Goal: Task Accomplishment & Management: Manage account settings

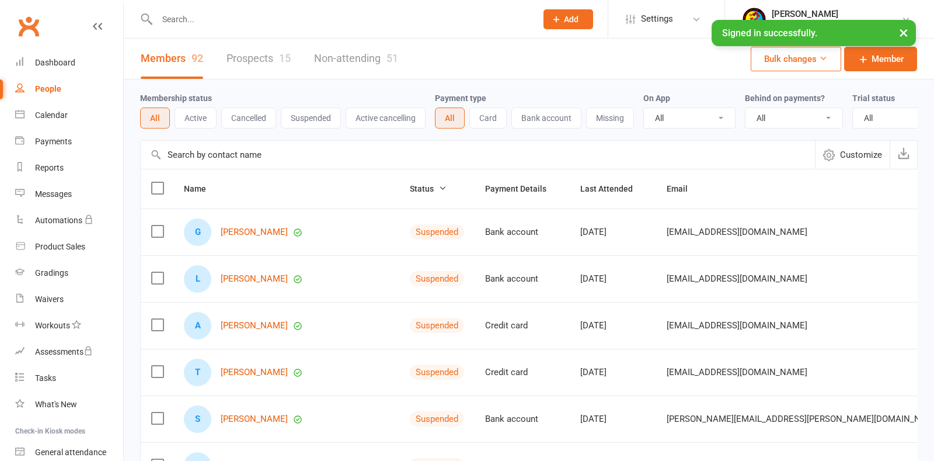
select select "100"
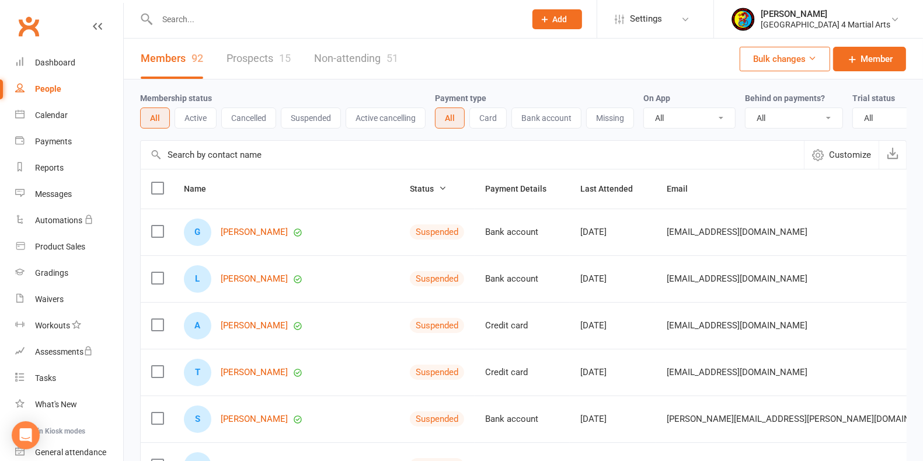
click at [260, 52] on link "Prospects 15" at bounding box center [259, 59] width 64 height 40
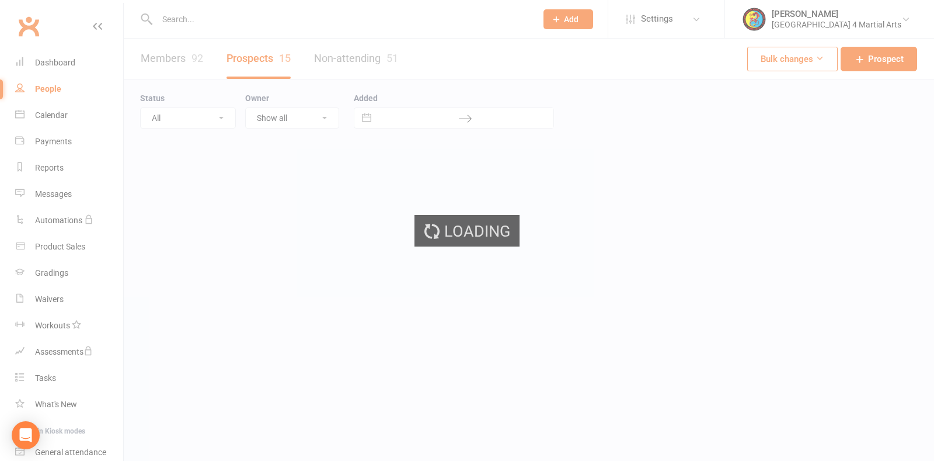
select select "25"
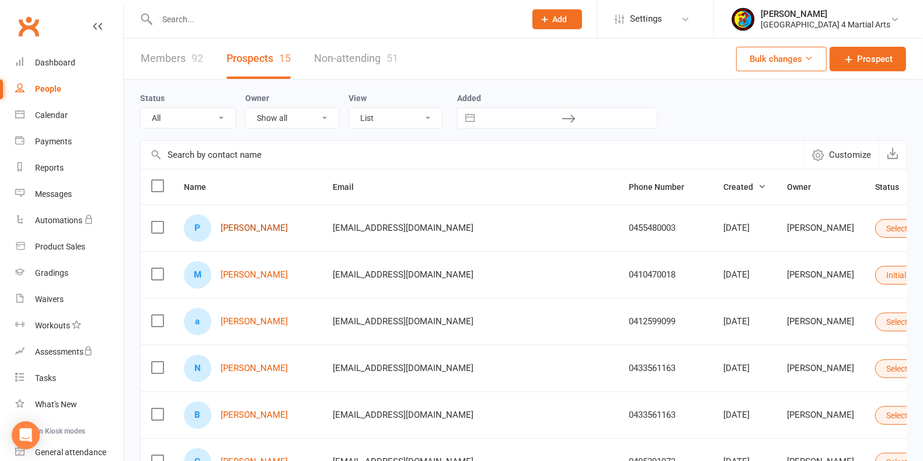
click at [242, 227] on link "[PERSON_NAME]" at bounding box center [254, 228] width 67 height 10
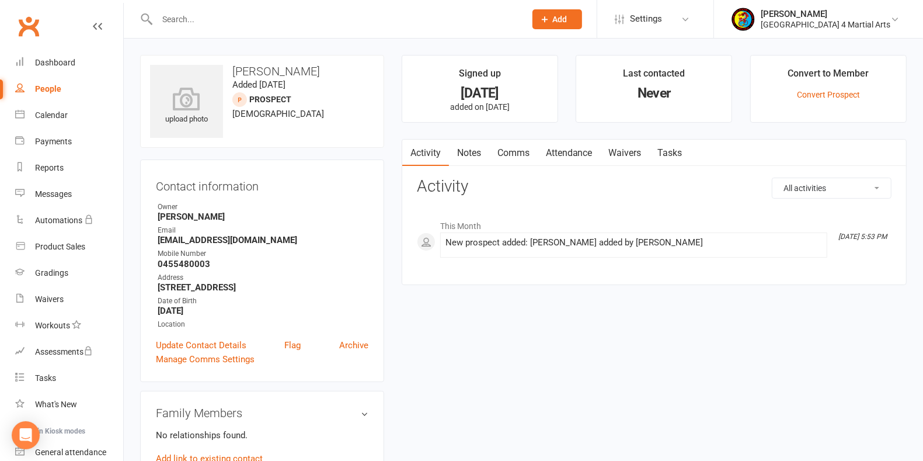
select select "25"
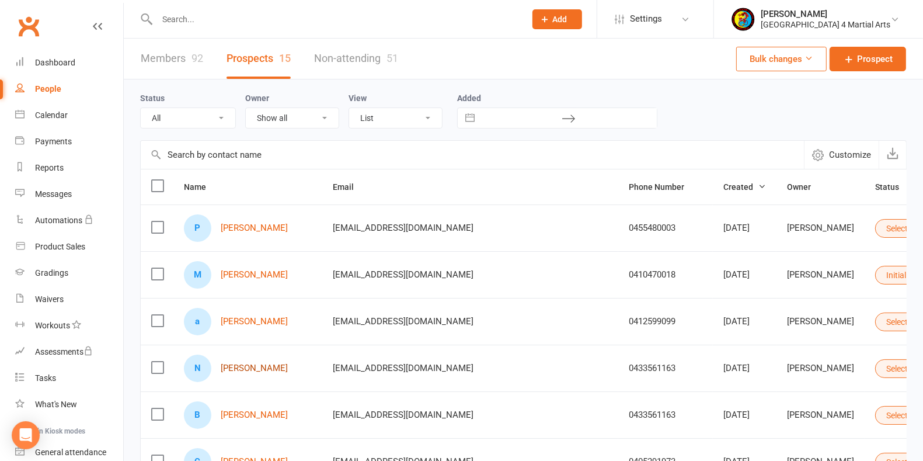
click at [258, 363] on link "[PERSON_NAME]" at bounding box center [254, 368] width 67 height 10
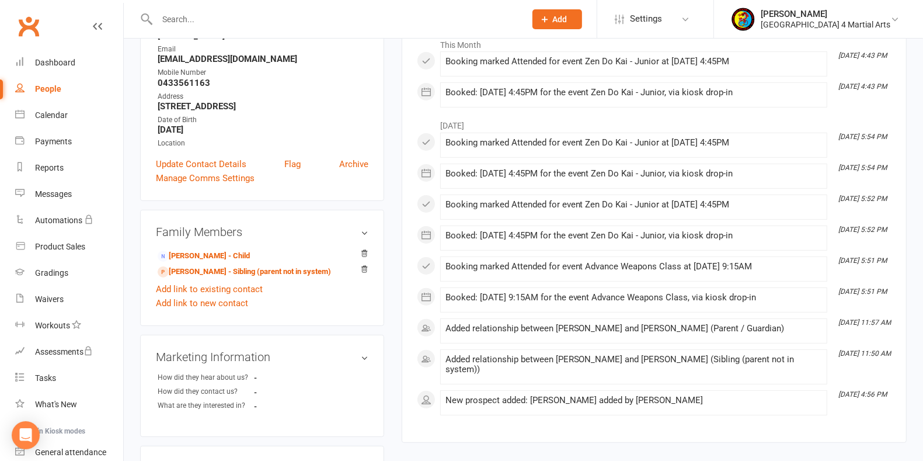
scroll to position [183, 0]
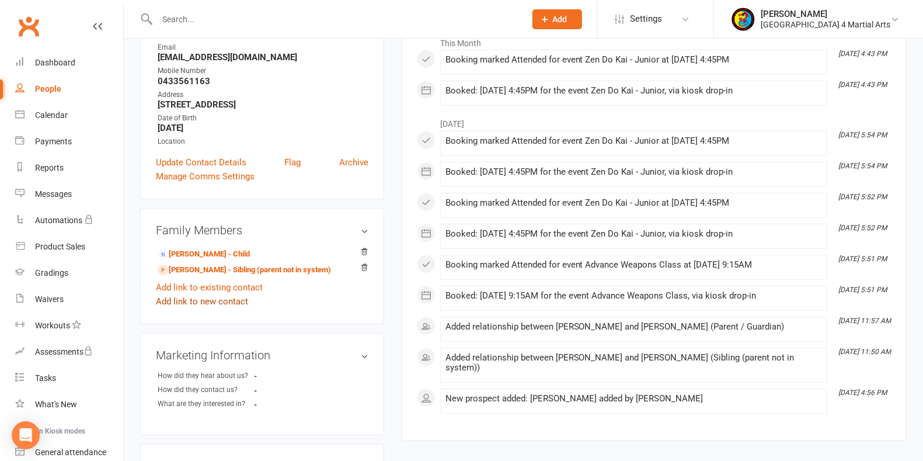
click at [221, 300] on link "Add link to new contact" at bounding box center [202, 301] width 92 height 14
click at [219, 285] on span "Member" at bounding box center [207, 290] width 32 height 11
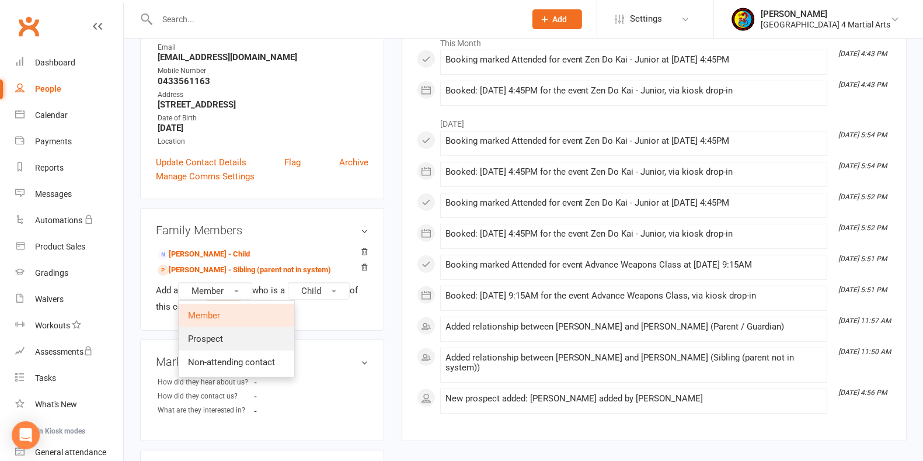
click at [214, 337] on span "Prospect" at bounding box center [205, 338] width 35 height 11
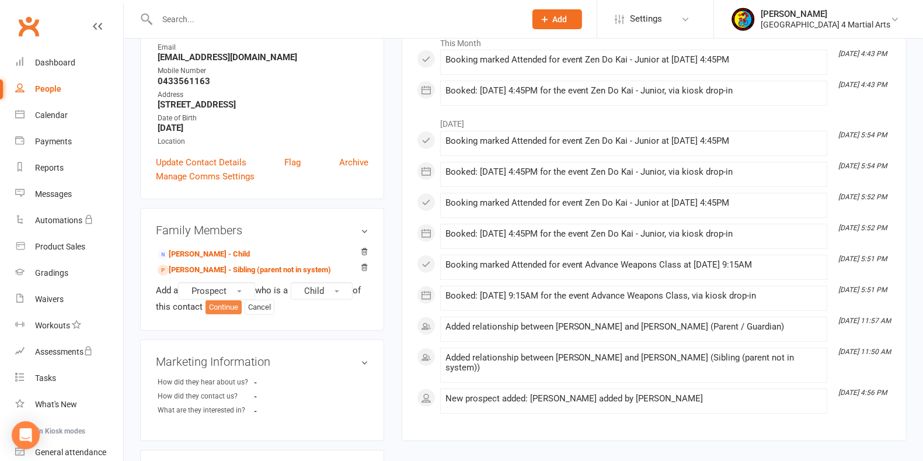
click at [225, 306] on button "Continue" at bounding box center [224, 307] width 36 height 14
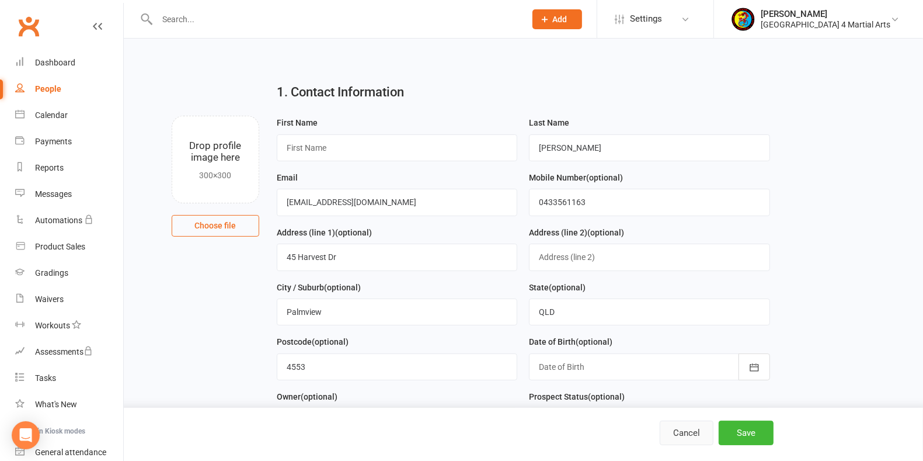
click at [691, 429] on button "Cancel" at bounding box center [687, 432] width 54 height 25
select select "25"
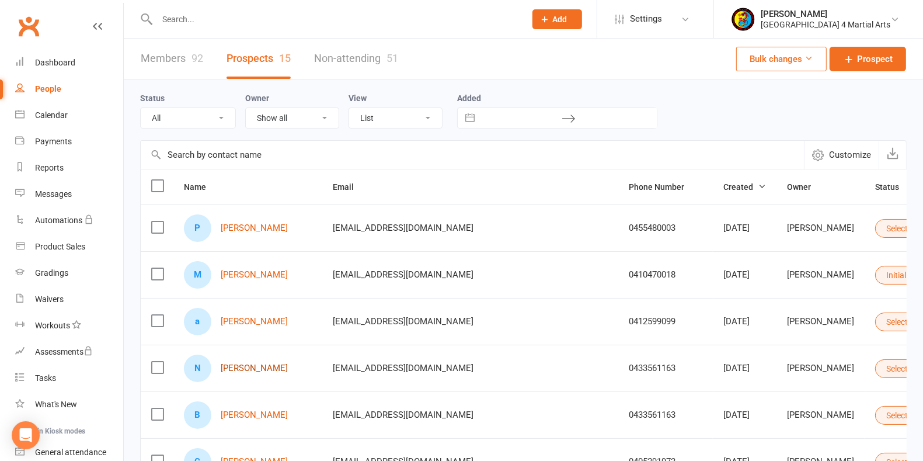
click at [252, 363] on link "[PERSON_NAME]" at bounding box center [254, 368] width 67 height 10
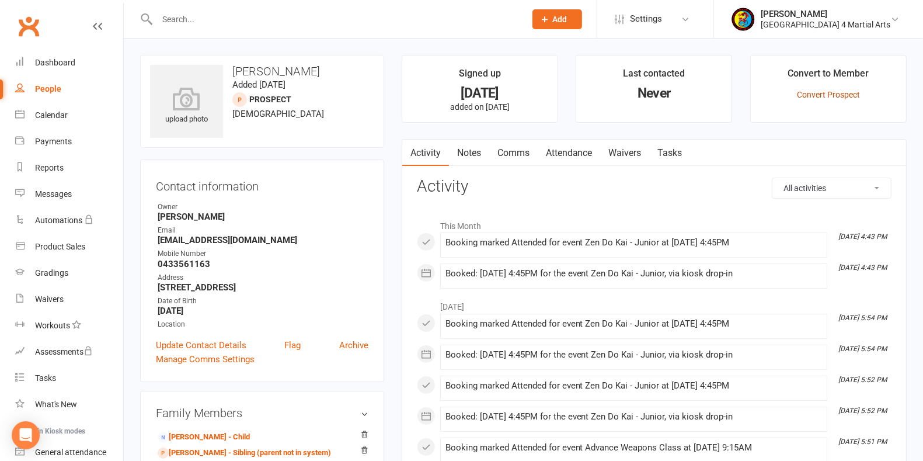
click at [822, 91] on link "Convert Prospect" at bounding box center [828, 94] width 63 height 9
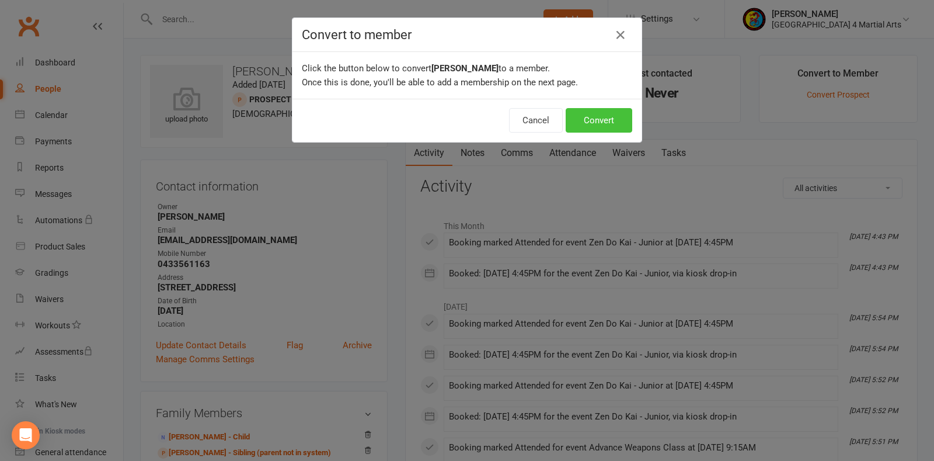
click at [597, 120] on button "Convert" at bounding box center [599, 120] width 67 height 25
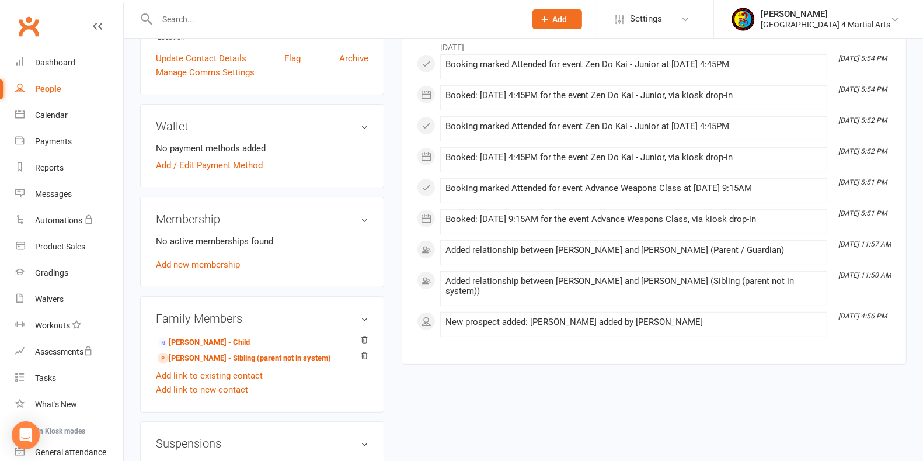
scroll to position [379, 0]
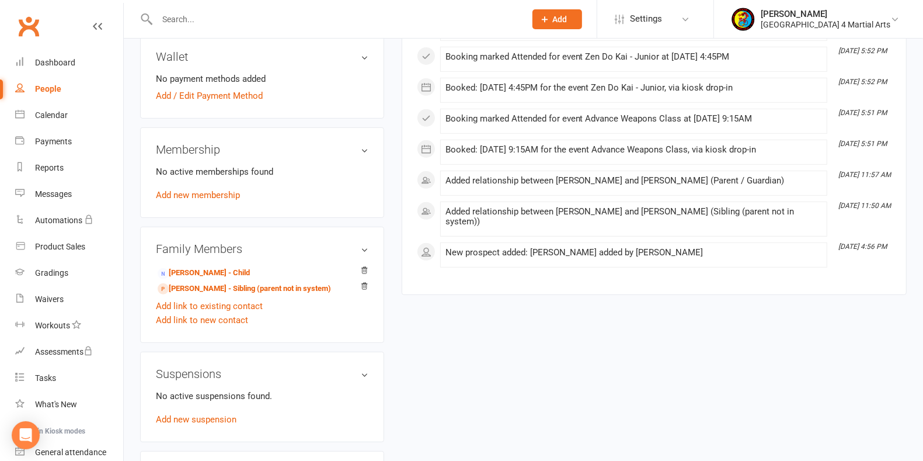
click at [364, 148] on h3 "Membership" at bounding box center [262, 149] width 213 height 13
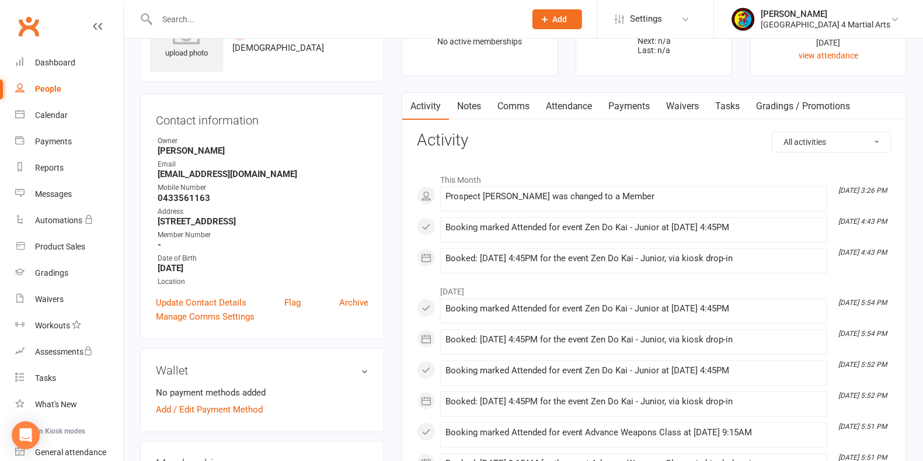
scroll to position [0, 0]
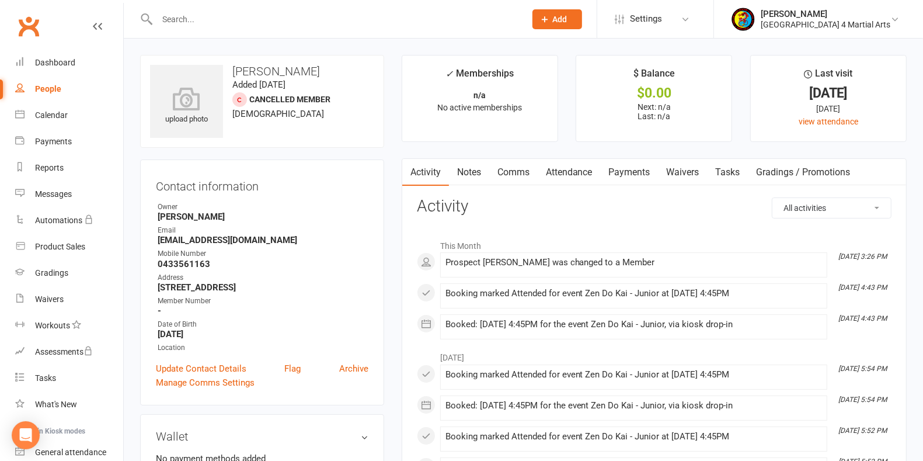
click at [690, 170] on link "Waivers" at bounding box center [683, 172] width 49 height 27
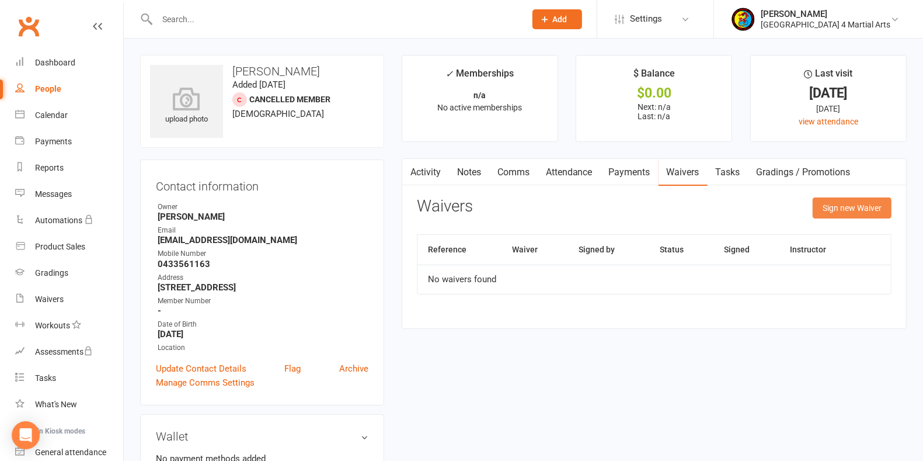
click at [860, 204] on button "Sign new Waiver" at bounding box center [852, 207] width 79 height 21
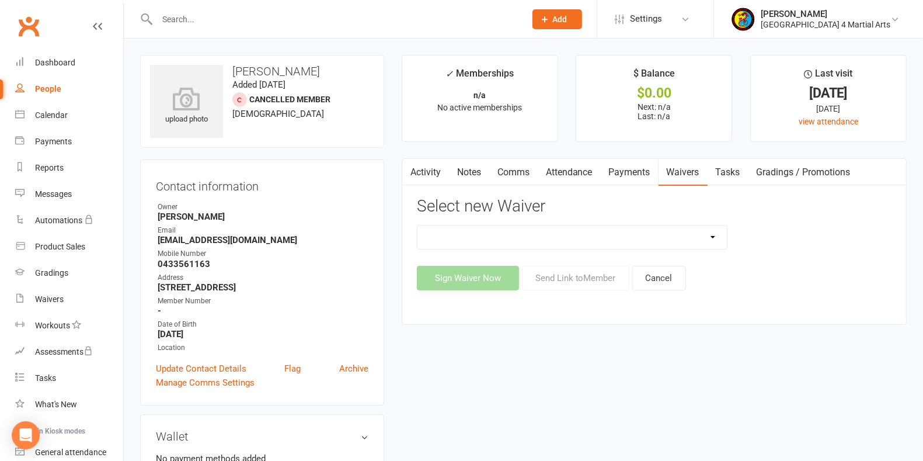
click at [560, 275] on div "Sign Waiver Now Send Link to Member Cancel" at bounding box center [654, 278] width 475 height 25
click at [692, 234] on select "New Member Waiver Agreement New Prospect Waiver Agreeme Payment Authority Waiver" at bounding box center [571, 236] width 309 height 23
select select "6913"
click at [417, 225] on select "New Member Waiver Agreement New Prospect Waiver Agreeme Payment Authority Waiver" at bounding box center [571, 236] width 309 height 23
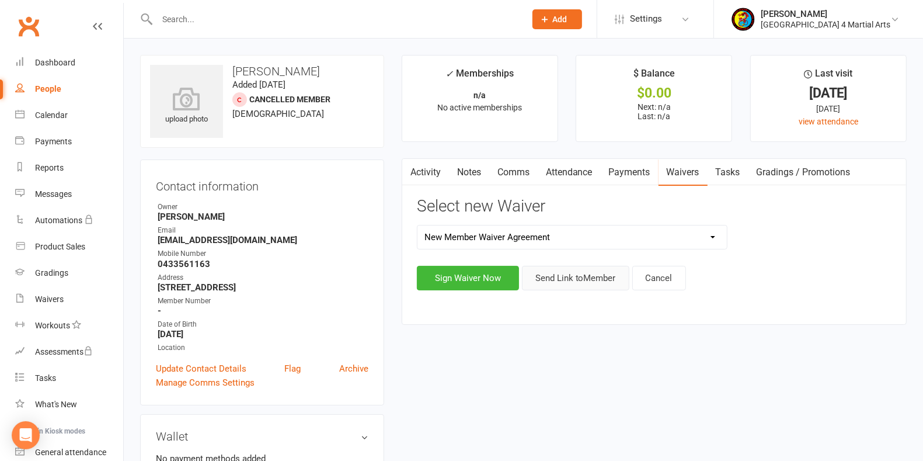
click at [579, 273] on button "Send Link to Member" at bounding box center [575, 278] width 107 height 25
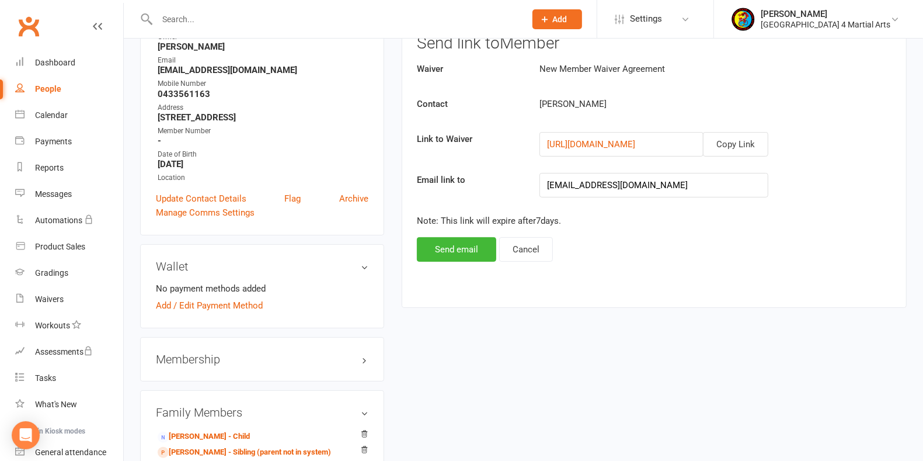
scroll to position [172, 0]
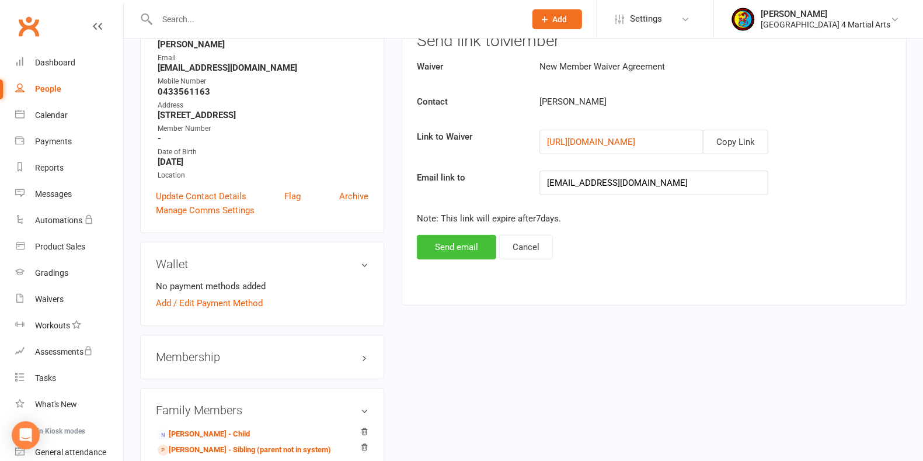
click at [466, 247] on button "Send email" at bounding box center [456, 247] width 79 height 25
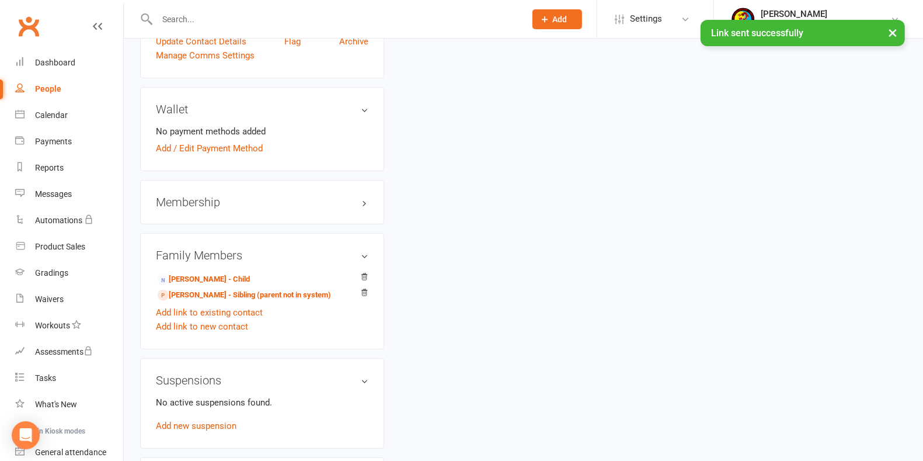
scroll to position [328, 0]
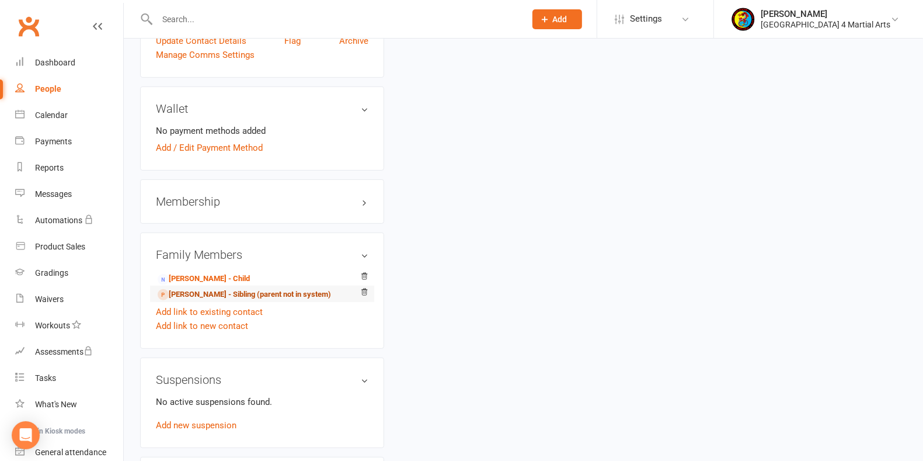
click at [214, 291] on link "[PERSON_NAME] - Sibling (parent not in system)" at bounding box center [244, 294] width 173 height 12
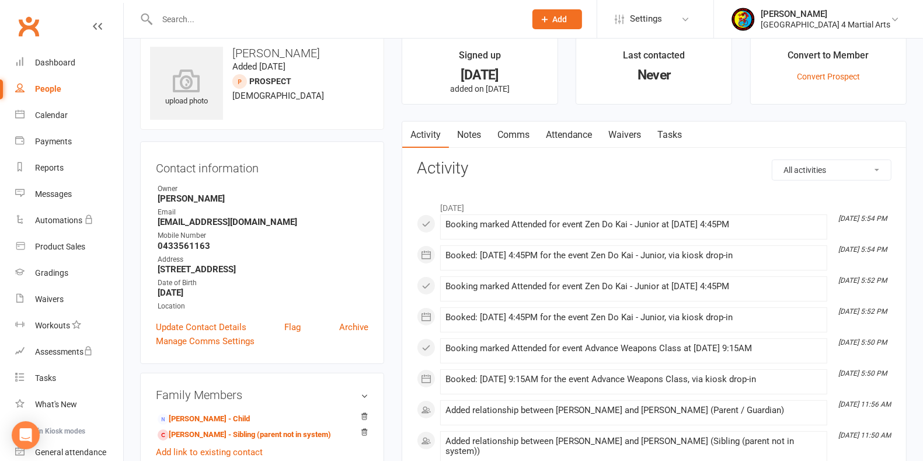
scroll to position [18, 0]
click at [630, 131] on link "Waivers" at bounding box center [625, 135] width 49 height 27
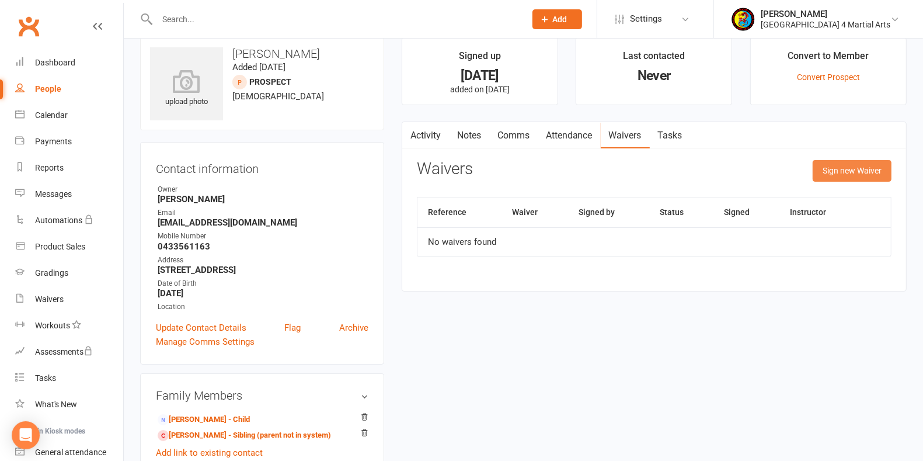
click at [848, 166] on button "Sign new Waiver" at bounding box center [852, 170] width 79 height 21
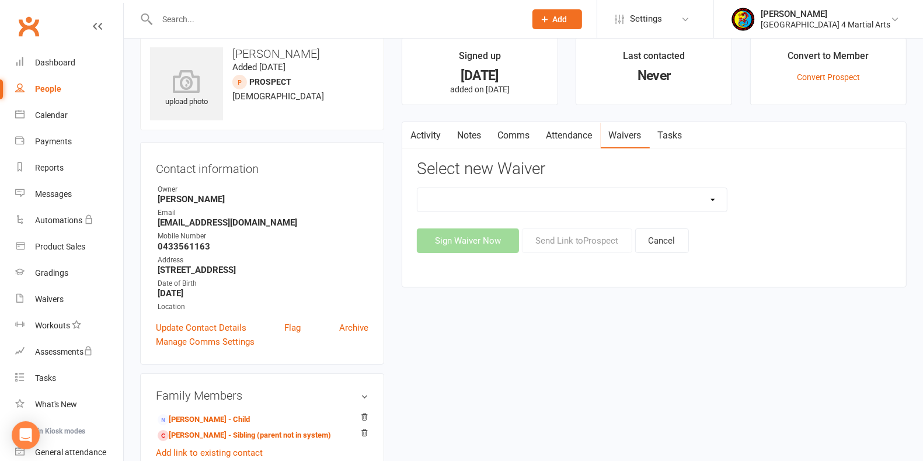
click at [679, 196] on select "New Member Waiver Agreement New Prospect Waiver Agreeme Payment Authority Waiver" at bounding box center [571, 199] width 309 height 23
select select "6913"
click at [417, 188] on select "New Member Waiver Agreement New Prospect Waiver Agreeme Payment Authority Waiver" at bounding box center [571, 199] width 309 height 23
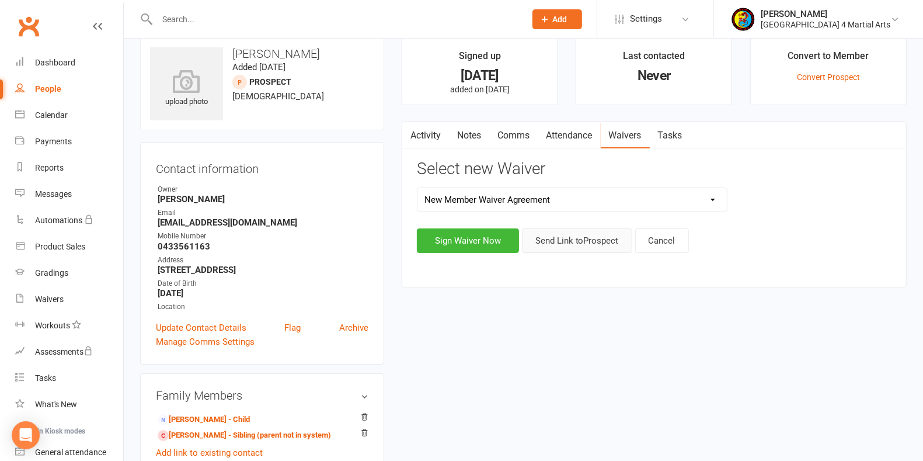
click at [582, 231] on button "Send Link to [GEOGRAPHIC_DATA]" at bounding box center [577, 240] width 110 height 25
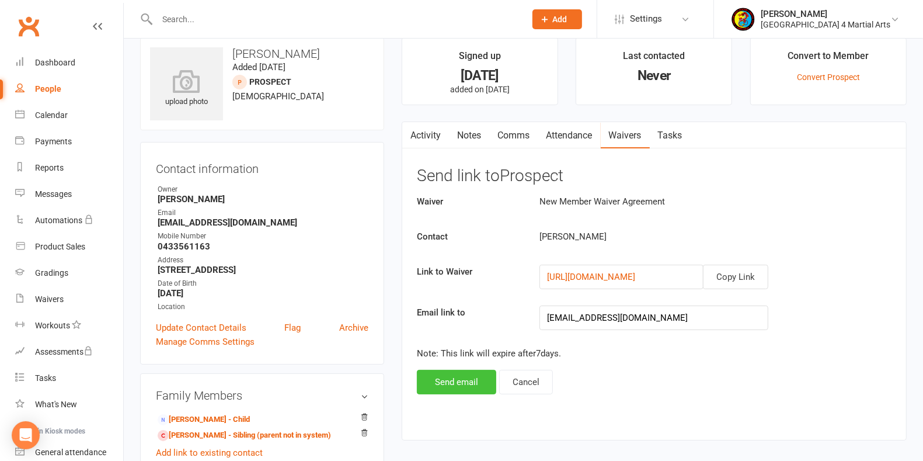
click at [440, 375] on button "Send email" at bounding box center [456, 382] width 79 height 25
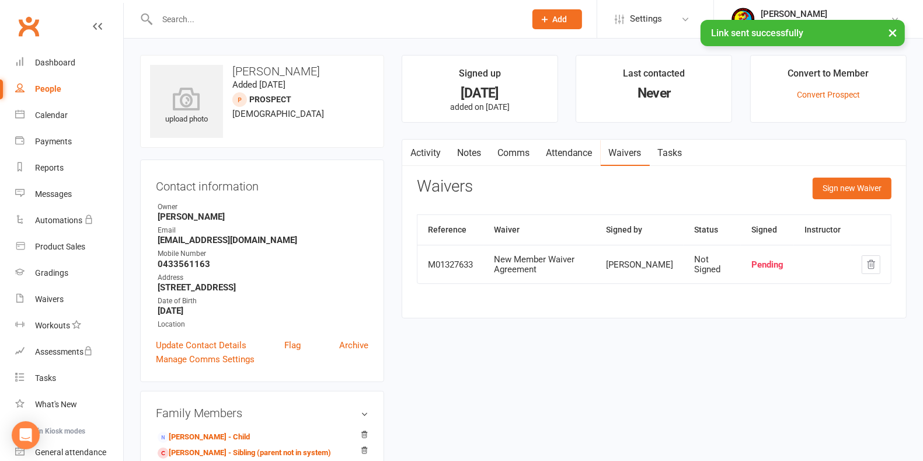
click at [56, 86] on div "People" at bounding box center [48, 88] width 26 height 9
select select "25"
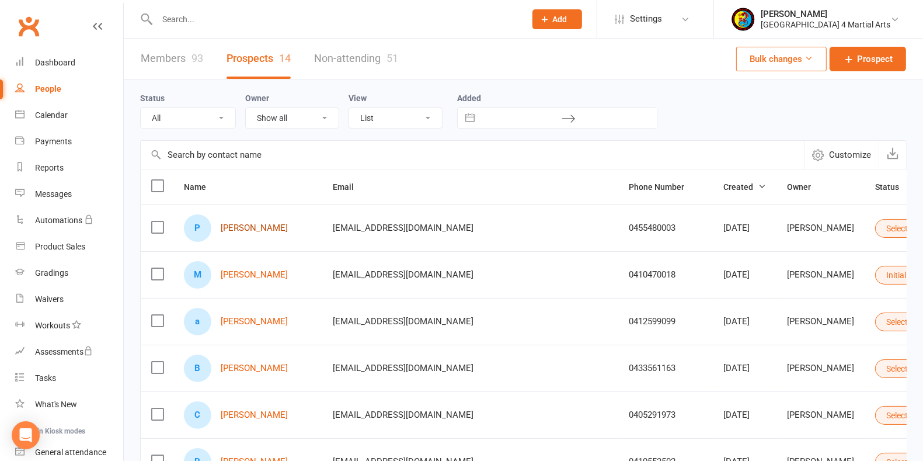
click at [246, 225] on link "[PERSON_NAME]" at bounding box center [254, 228] width 67 height 10
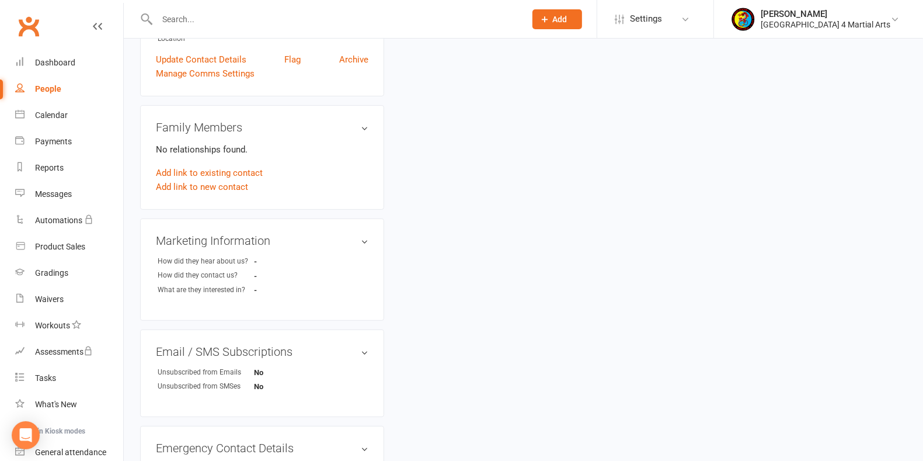
scroll to position [286, 0]
click at [205, 165] on link "Add link to existing contact" at bounding box center [209, 172] width 107 height 14
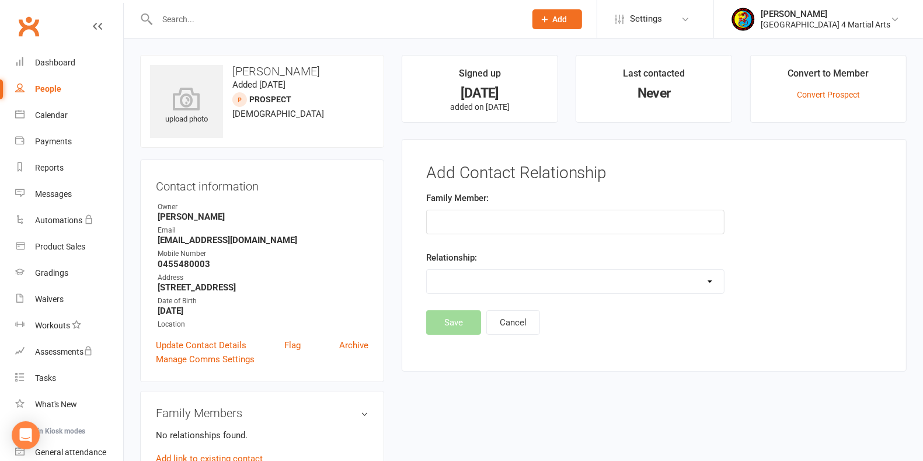
click at [482, 222] on input "text" at bounding box center [575, 222] width 298 height 25
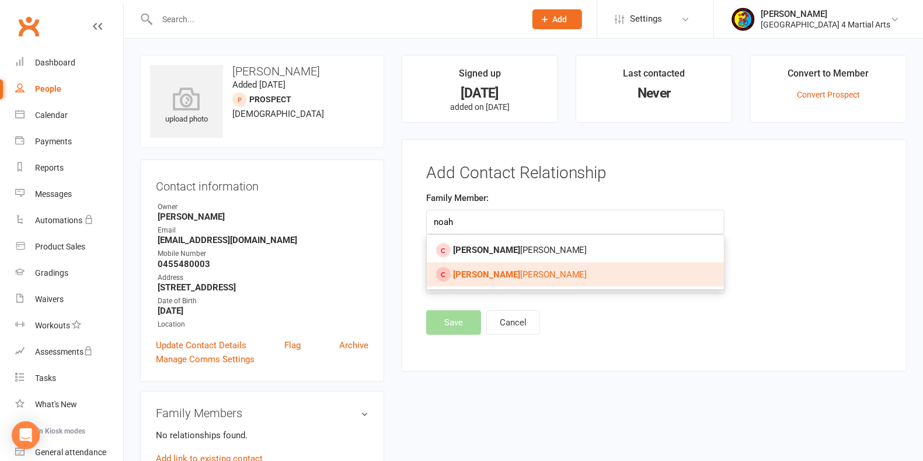
type input "noah"
click at [509, 271] on link "[PERSON_NAME]" at bounding box center [575, 274] width 297 height 25
type input "[PERSON_NAME]"
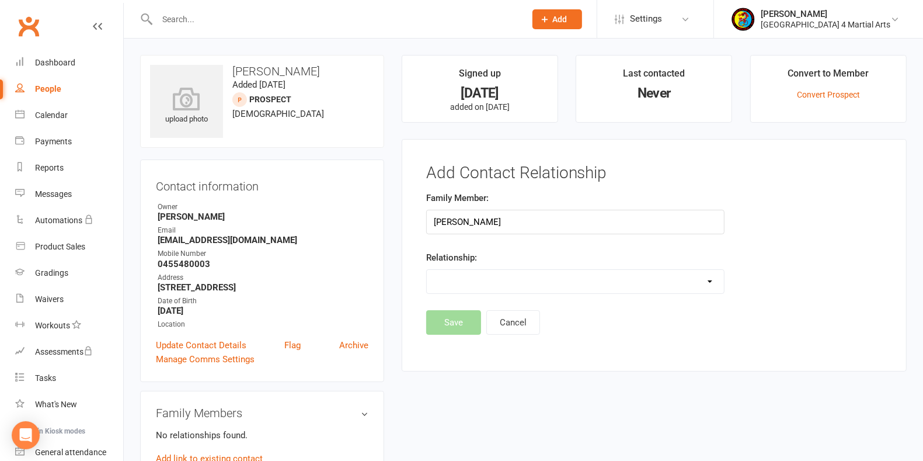
click at [534, 278] on select "Parent / Guardian Child Sibling (parent not in system) Spouse / Partner Cousin …" at bounding box center [575, 281] width 297 height 23
select select "1"
click at [427, 270] on select "Parent / Guardian Child Sibling (parent not in system) Spouse / Partner Cousin …" at bounding box center [575, 281] width 297 height 23
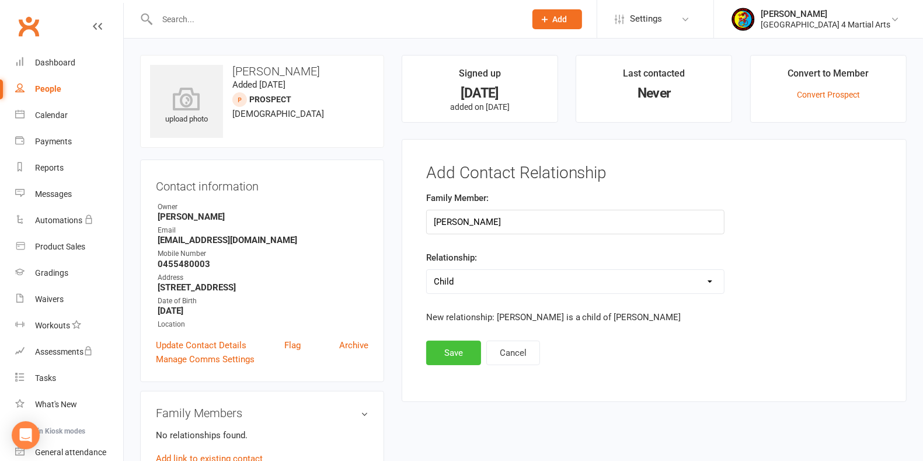
click at [461, 346] on button "Save" at bounding box center [453, 352] width 55 height 25
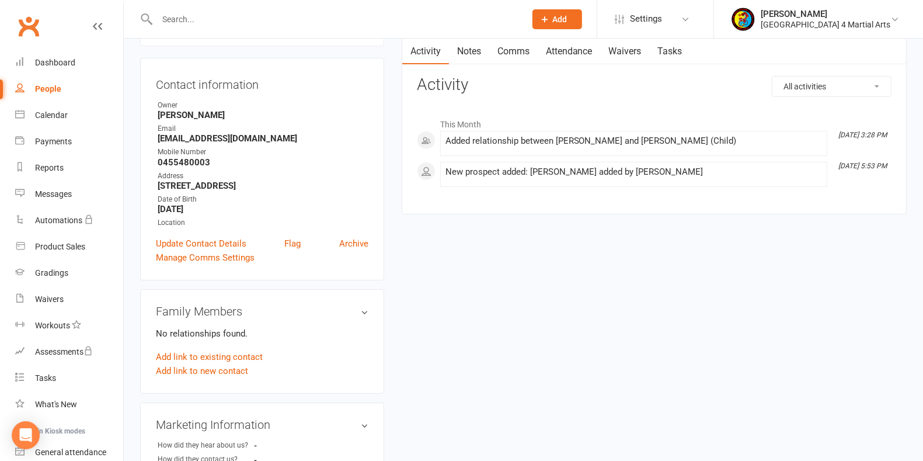
scroll to position [100, 0]
click at [240, 357] on link "Add link to existing contact" at bounding box center [209, 358] width 107 height 14
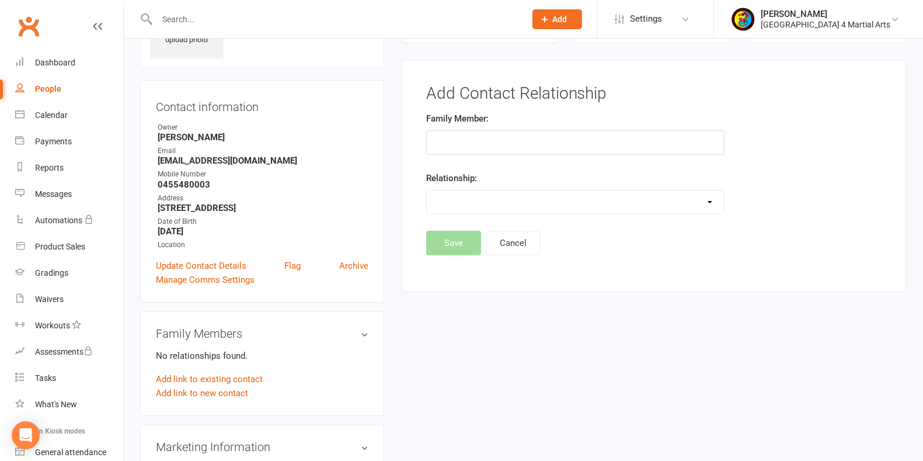
click at [443, 140] on input "text" at bounding box center [575, 142] width 298 height 25
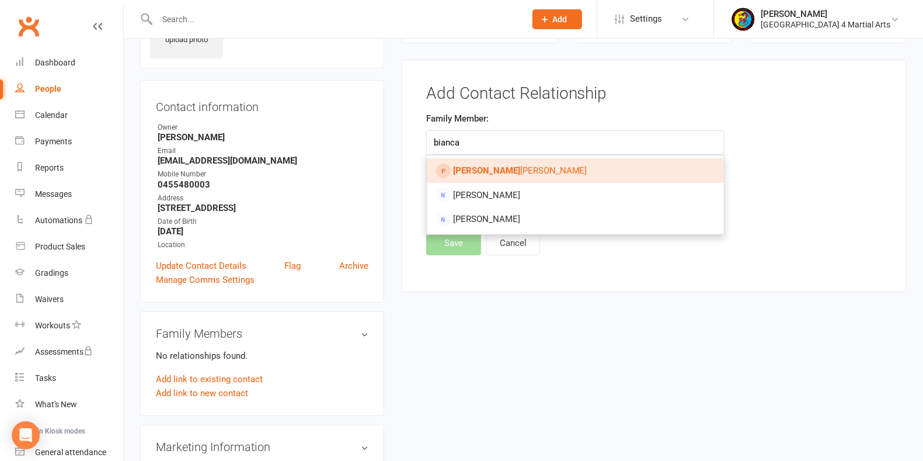
type input "bianca"
click at [506, 168] on span "[PERSON_NAME]" at bounding box center [520, 170] width 134 height 11
type input "[PERSON_NAME]"
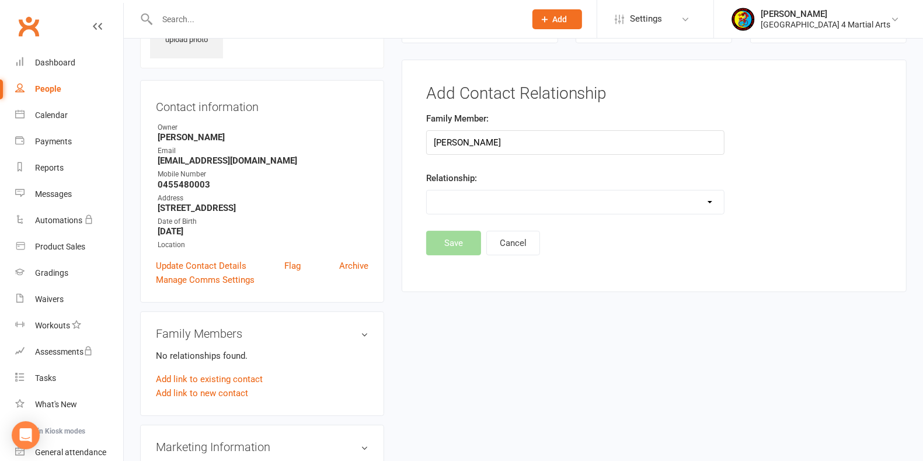
click at [520, 199] on select "Parent / Guardian Child Sibling (parent not in system) Spouse / Partner Cousin …" at bounding box center [575, 201] width 297 height 23
click at [427, 190] on select "Parent / Guardian Child Sibling (parent not in system) Spouse / Partner Cousin …" at bounding box center [575, 201] width 297 height 23
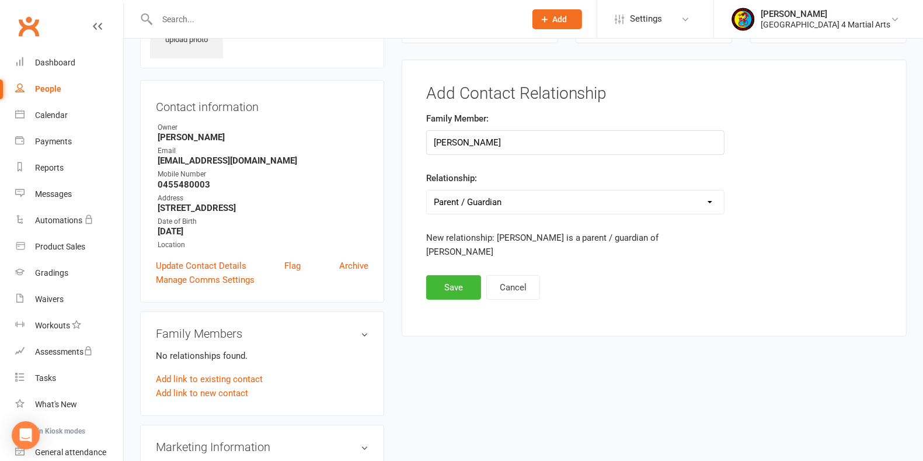
click at [551, 194] on select "Parent / Guardian Child Sibling (parent not in system) Spouse / Partner Cousin …" at bounding box center [575, 201] width 297 height 23
select select "1"
click at [427, 190] on select "Parent / Guardian Child Sibling (parent not in system) Spouse / Partner Cousin …" at bounding box center [575, 201] width 297 height 23
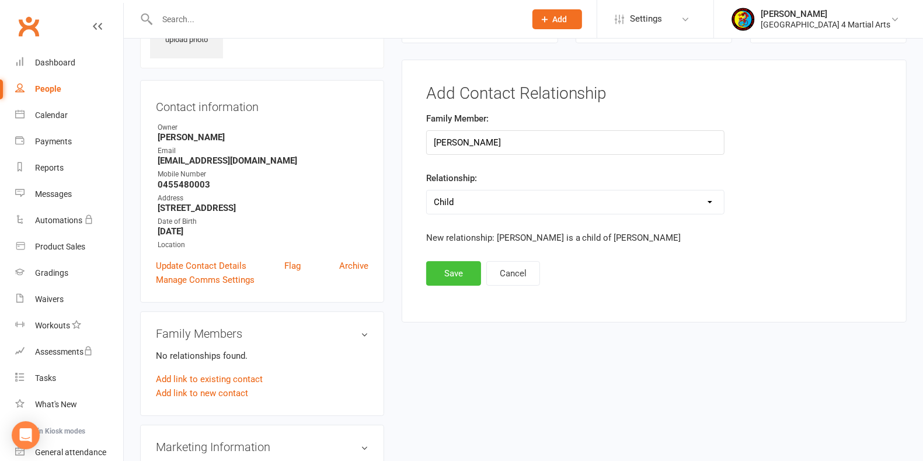
click at [453, 267] on button "Save" at bounding box center [453, 273] width 55 height 25
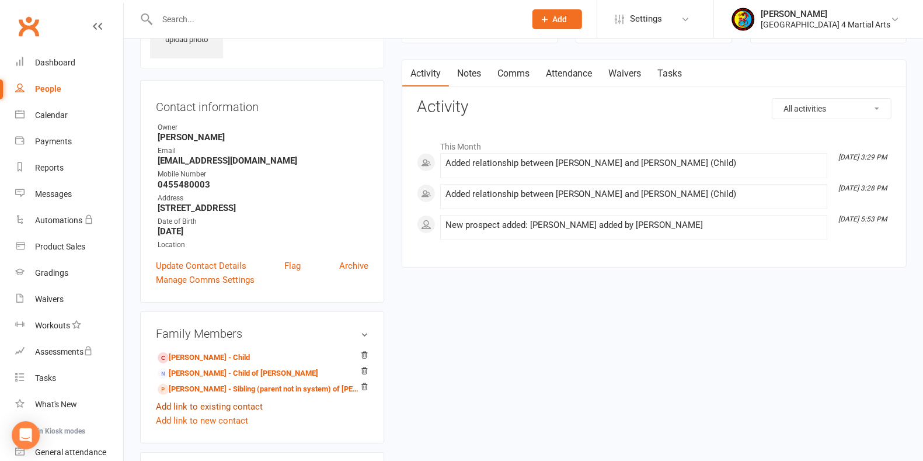
click at [200, 402] on link "Add link to existing contact" at bounding box center [209, 406] width 107 height 14
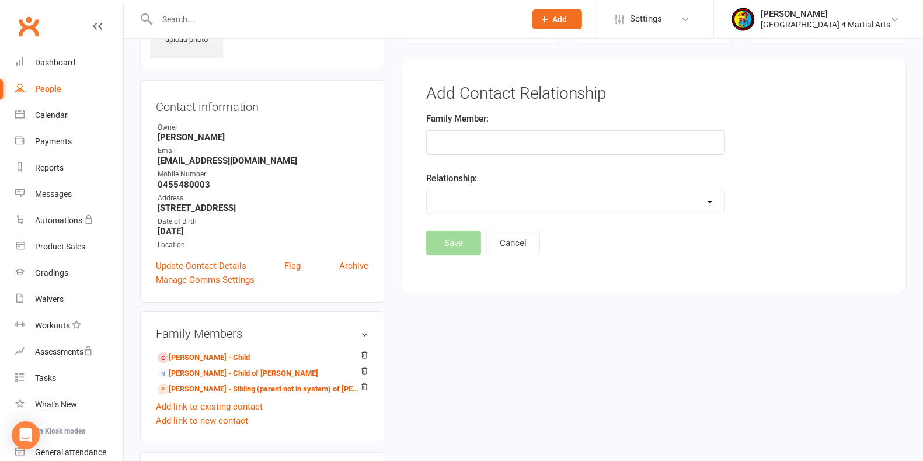
click at [440, 145] on input "text" at bounding box center [575, 142] width 298 height 25
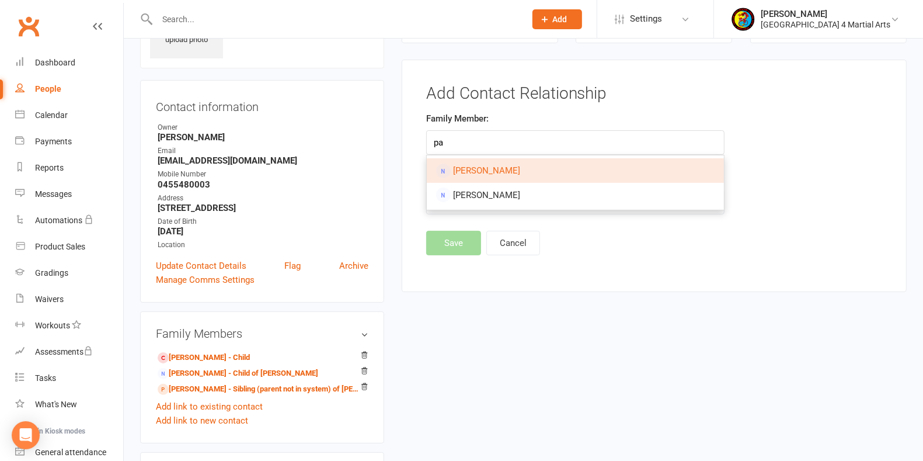
type input "p"
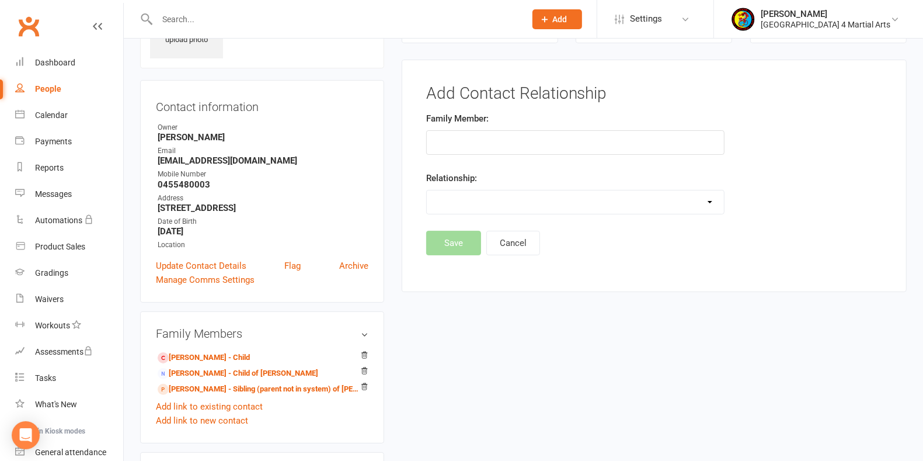
click at [527, 354] on div "upload photo [PERSON_NAME] Added [DATE] prospect [DEMOGRAPHIC_DATA] Contact inf…" at bounding box center [523, 453] width 784 height 956
click at [228, 371] on link "[PERSON_NAME] - Child of [PERSON_NAME]" at bounding box center [238, 373] width 161 height 12
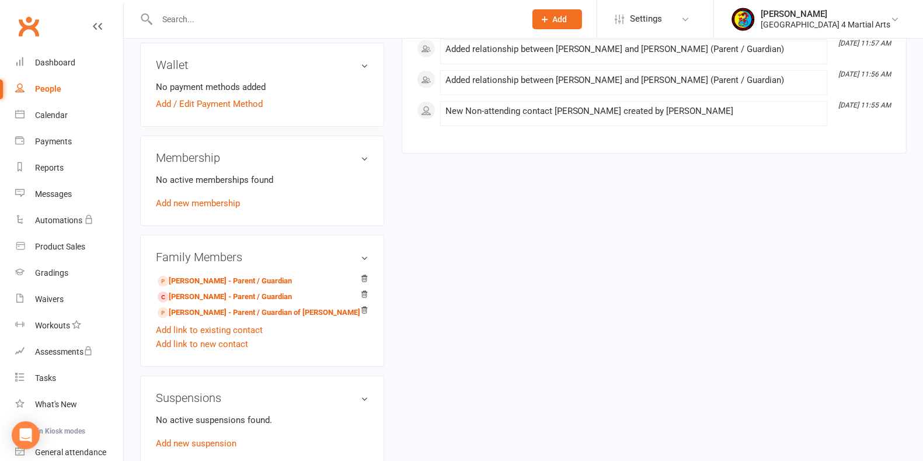
scroll to position [344, 0]
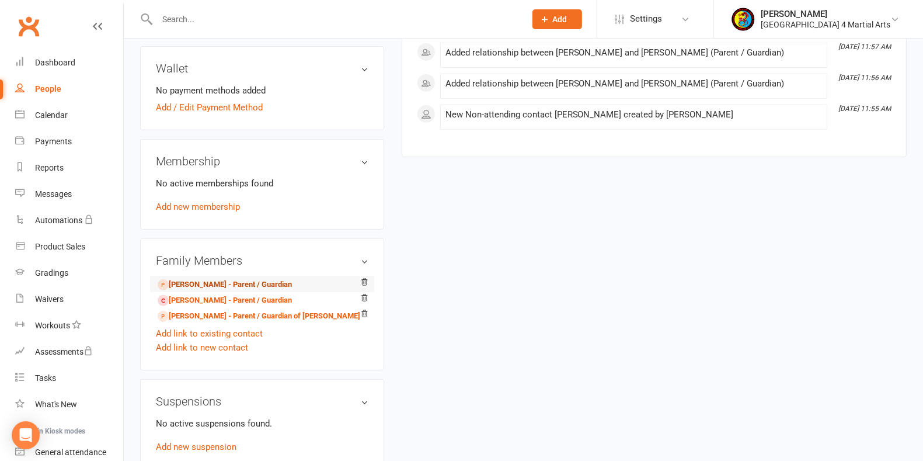
click at [245, 278] on link "[PERSON_NAME] - Parent / Guardian" at bounding box center [225, 284] width 134 height 12
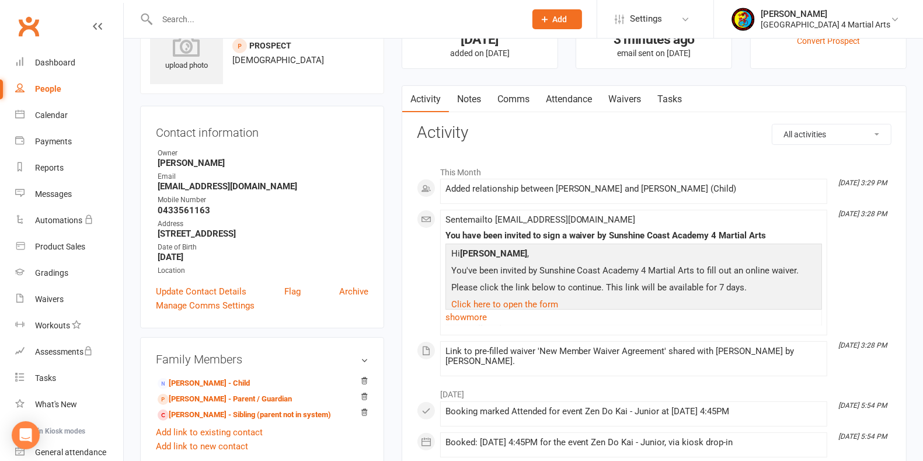
scroll to position [37, 0]
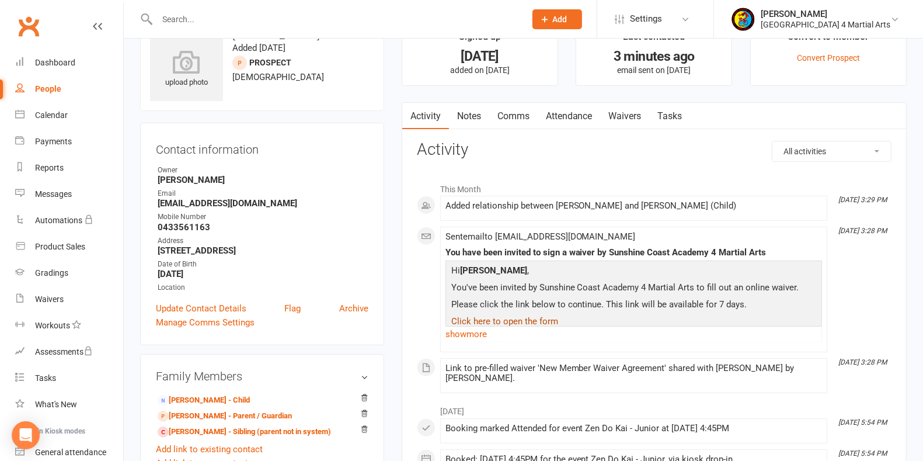
click at [486, 321] on link "Click here to open the form" at bounding box center [504, 321] width 107 height 11
click at [468, 327] on link "show more" at bounding box center [633, 334] width 377 height 16
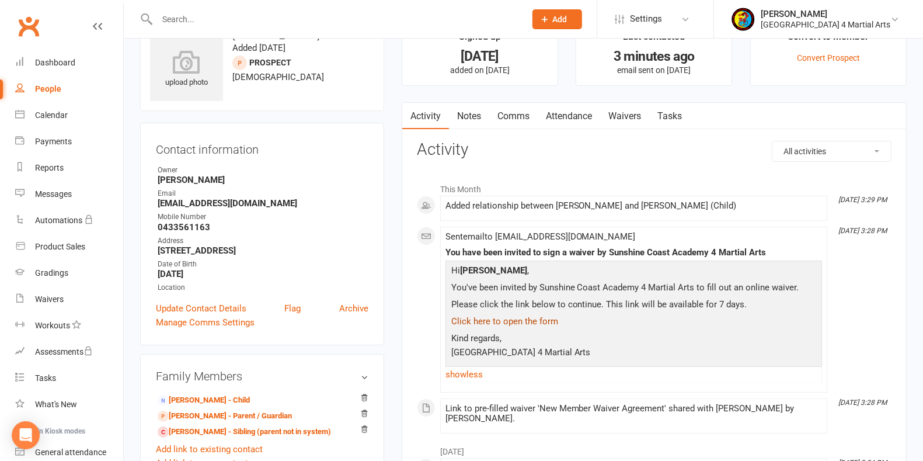
click at [497, 316] on link "Click here to open the form" at bounding box center [504, 321] width 107 height 11
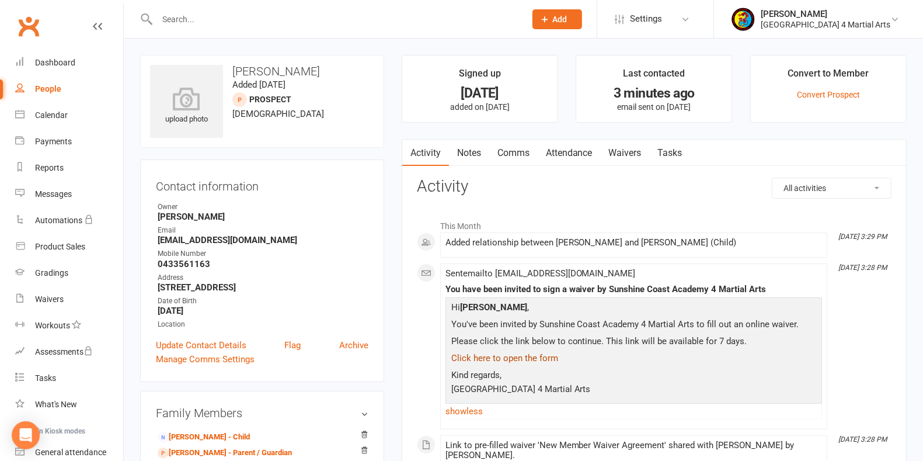
click at [507, 353] on link "Click here to open the form" at bounding box center [504, 358] width 107 height 11
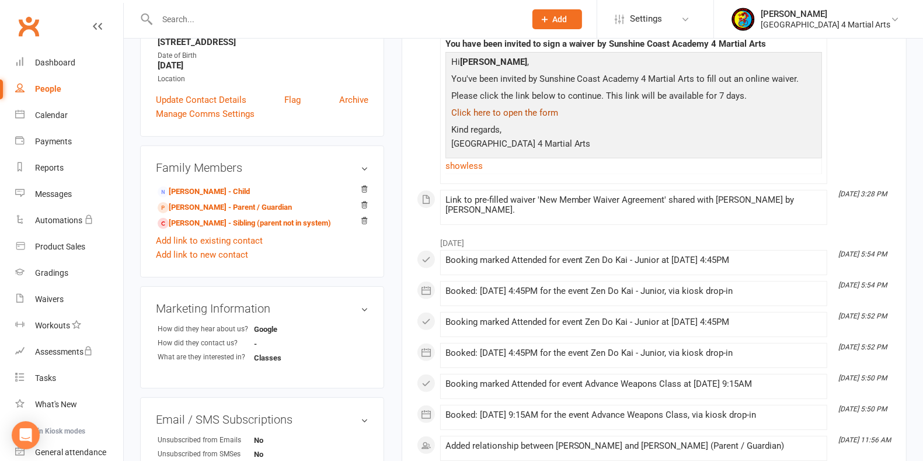
scroll to position [246, 0]
